Goal: Transaction & Acquisition: Register for event/course

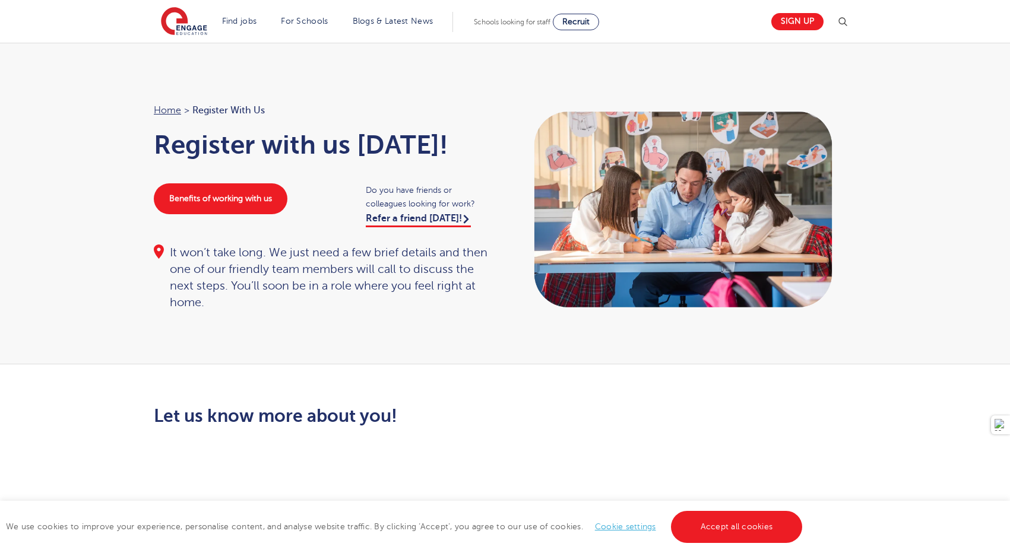
scroll to position [384, 0]
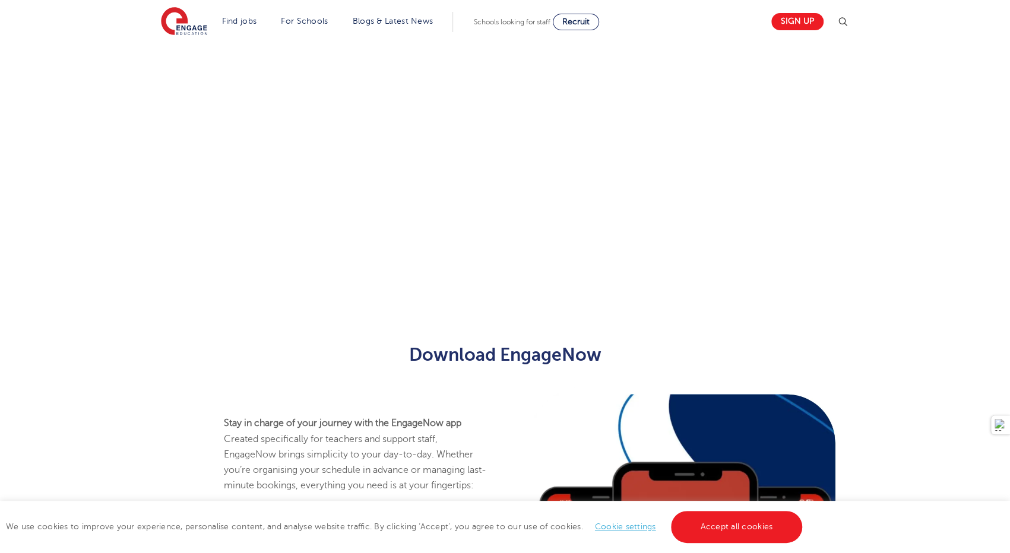
click at [716, 152] on div "Let us know more about you!" at bounding box center [505, 154] width 720 height 264
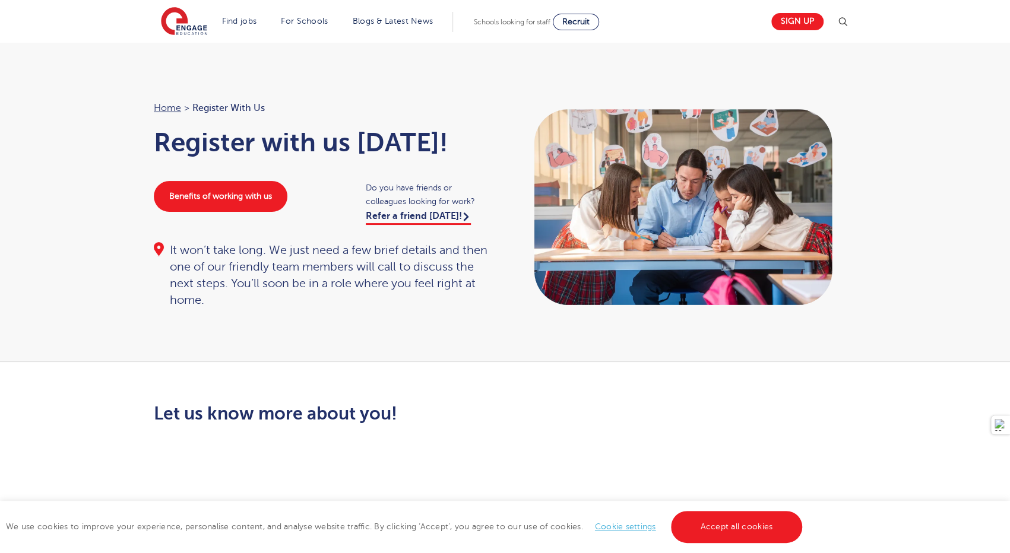
scroll to position [0, 0]
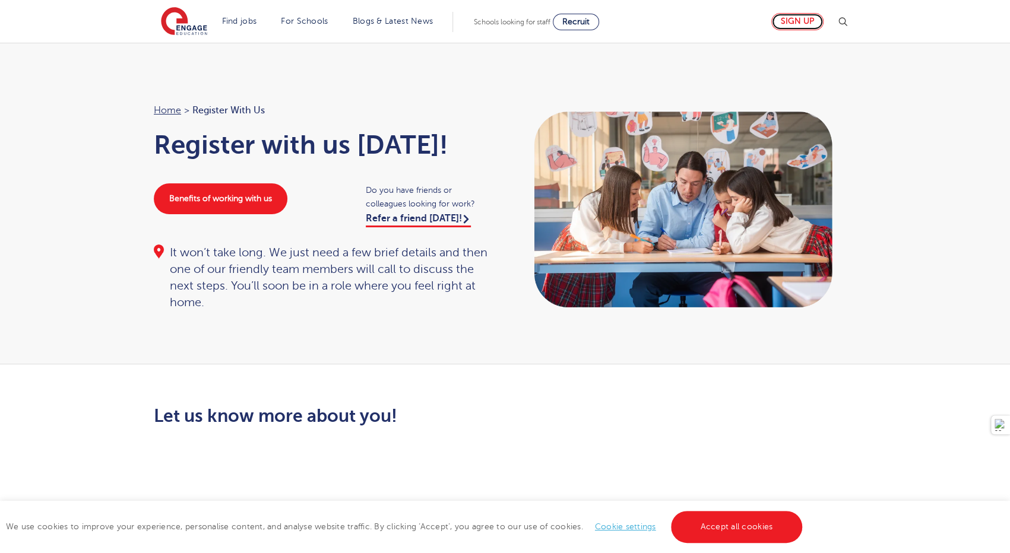
click at [800, 23] on link "Sign up" at bounding box center [797, 21] width 52 height 17
click at [785, 22] on link "Sign up" at bounding box center [797, 21] width 52 height 17
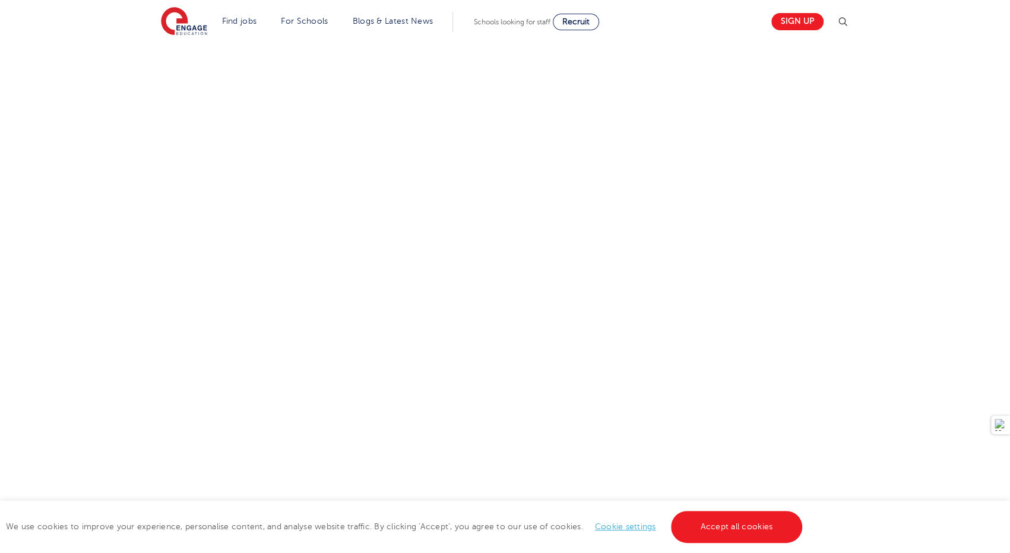
scroll to position [475, 0]
click at [659, 439] on div "Let us know more about you!" at bounding box center [505, 300] width 720 height 739
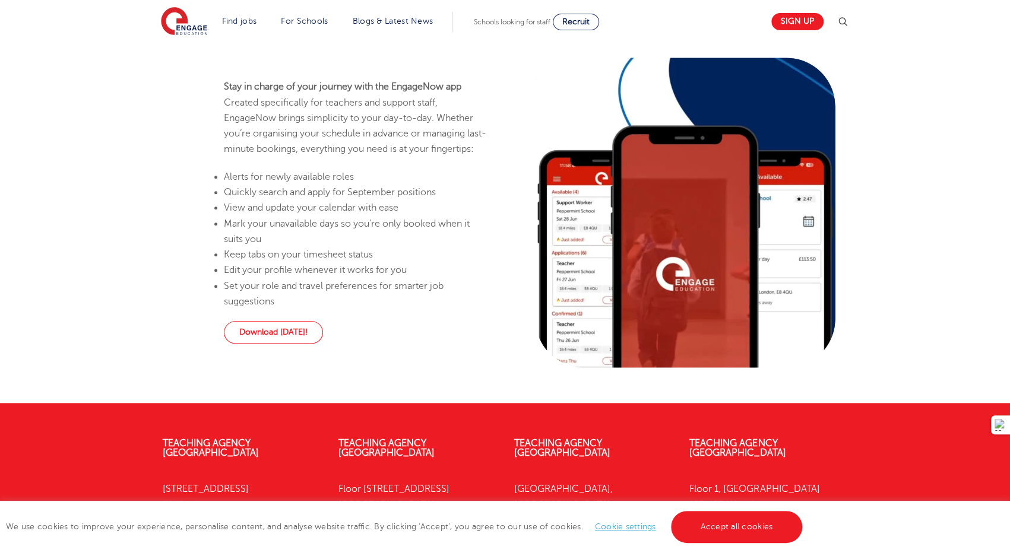
scroll to position [770, 0]
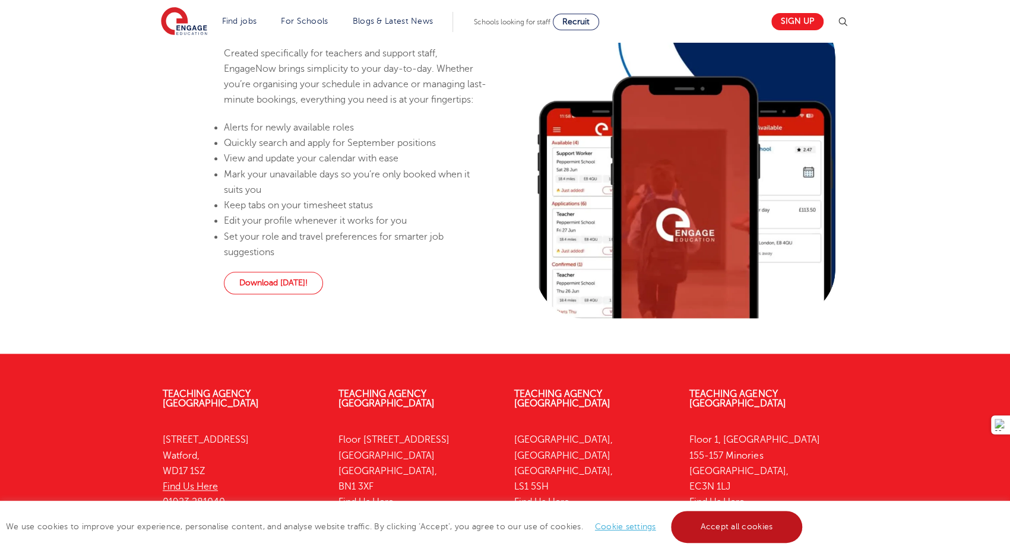
click at [719, 529] on link "Accept all cookies" at bounding box center [737, 527] width 132 height 32
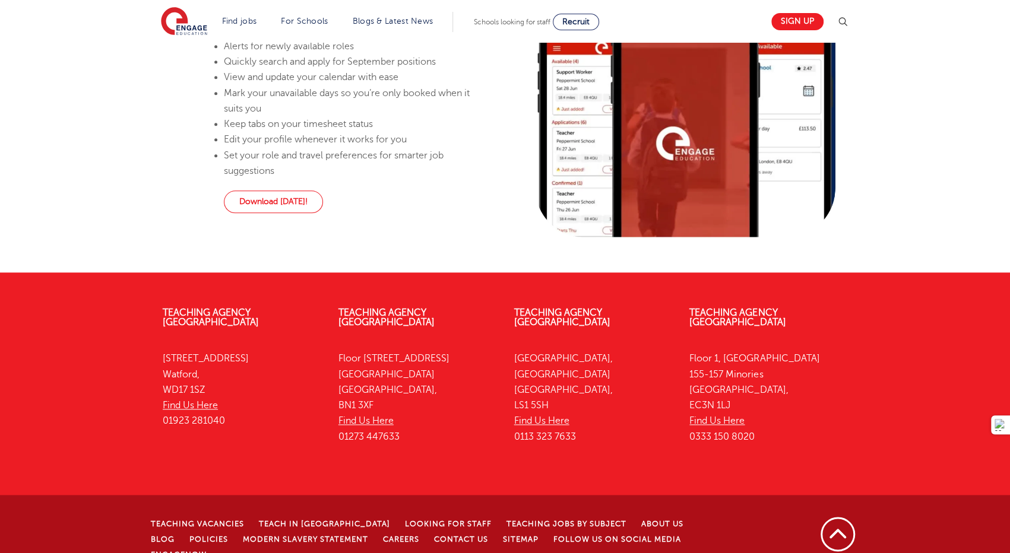
scroll to position [879, 0]
